Goal: Find contact information: Find contact information

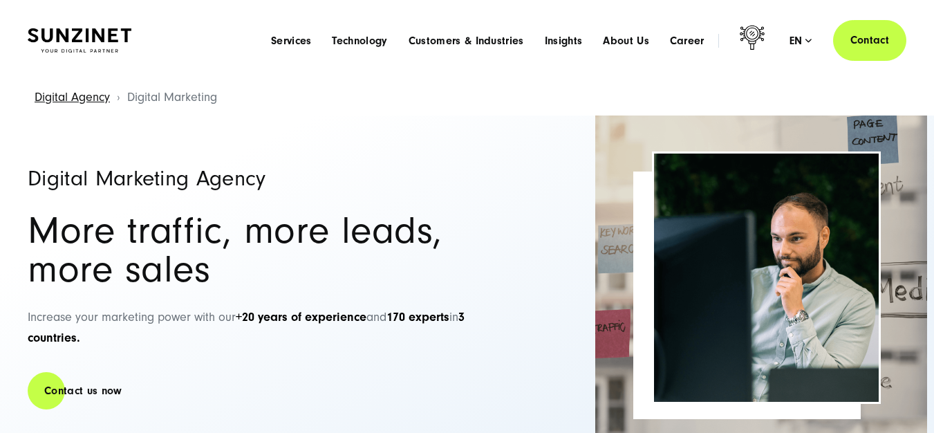
drag, startPoint x: 733, startPoint y: -39, endPoint x: 777, endPoint y: -60, distance: 48.5
drag, startPoint x: 777, startPoint y: -60, endPoint x: 453, endPoint y: 233, distance: 436.5
click at [453, 233] on h2 "More traffic, more leads, more sales" at bounding box center [270, 249] width 484 height 77
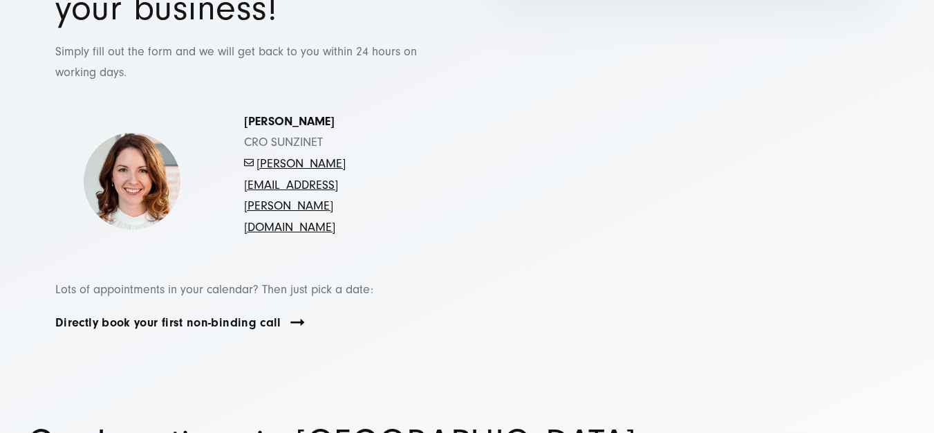
scroll to position [207, 0]
